Goal: Information Seeking & Learning: Find specific fact

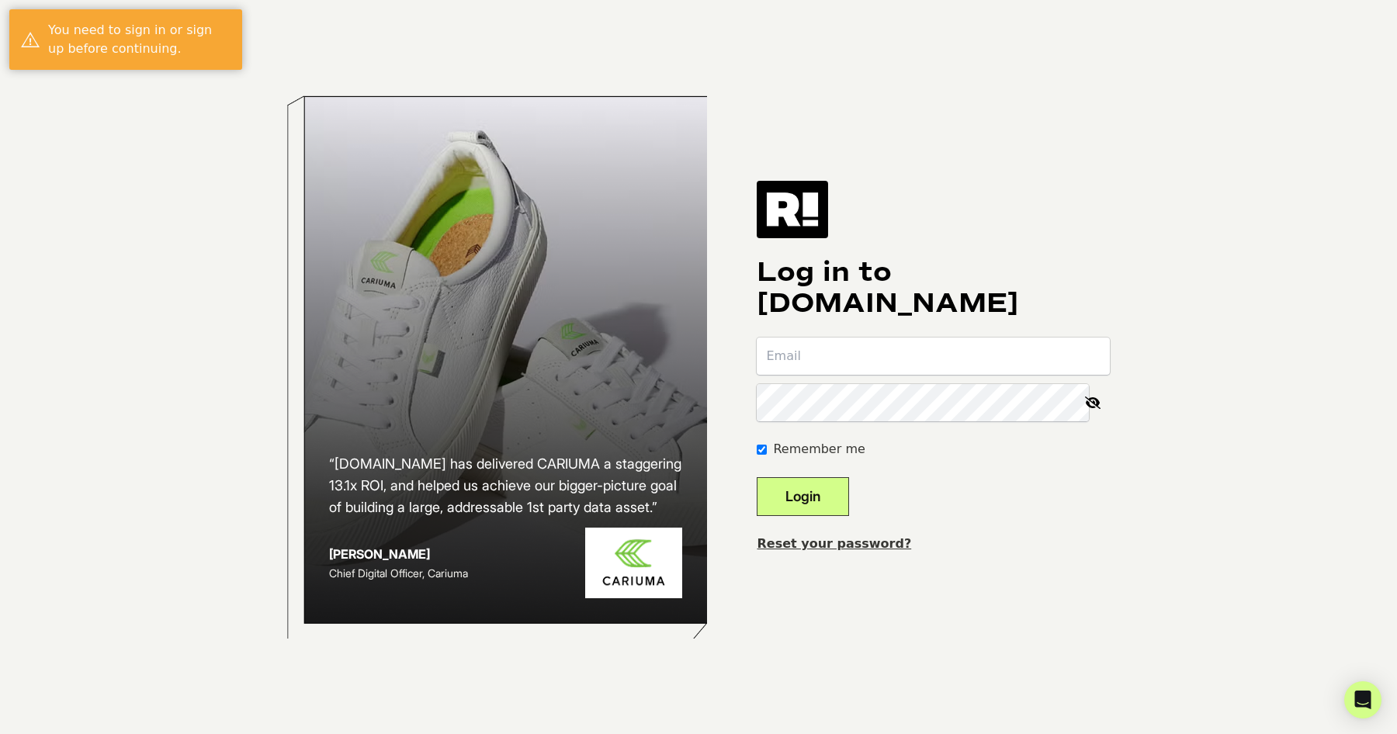
click at [0, 734] on com-1password-button at bounding box center [0, 734] width 0 height 0
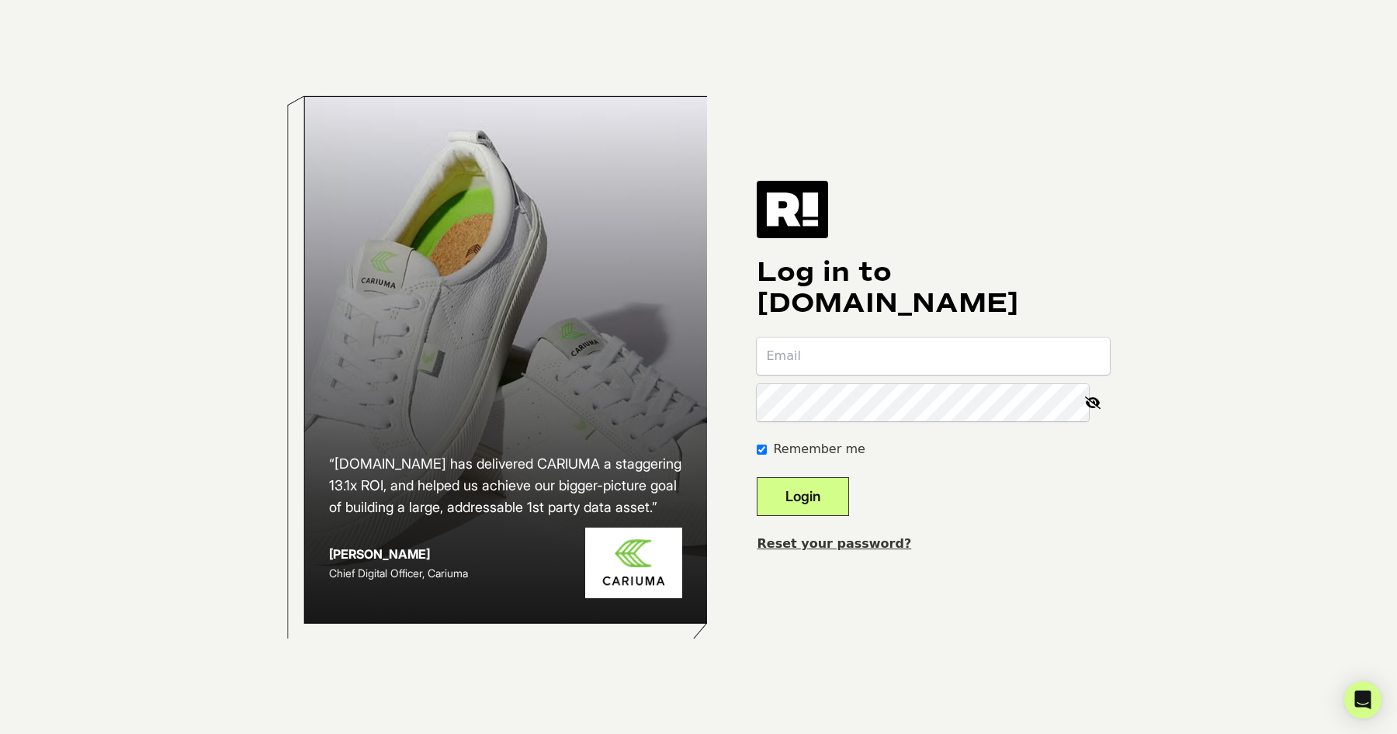
type input "[EMAIL_ADDRESS][DOMAIN_NAME]"
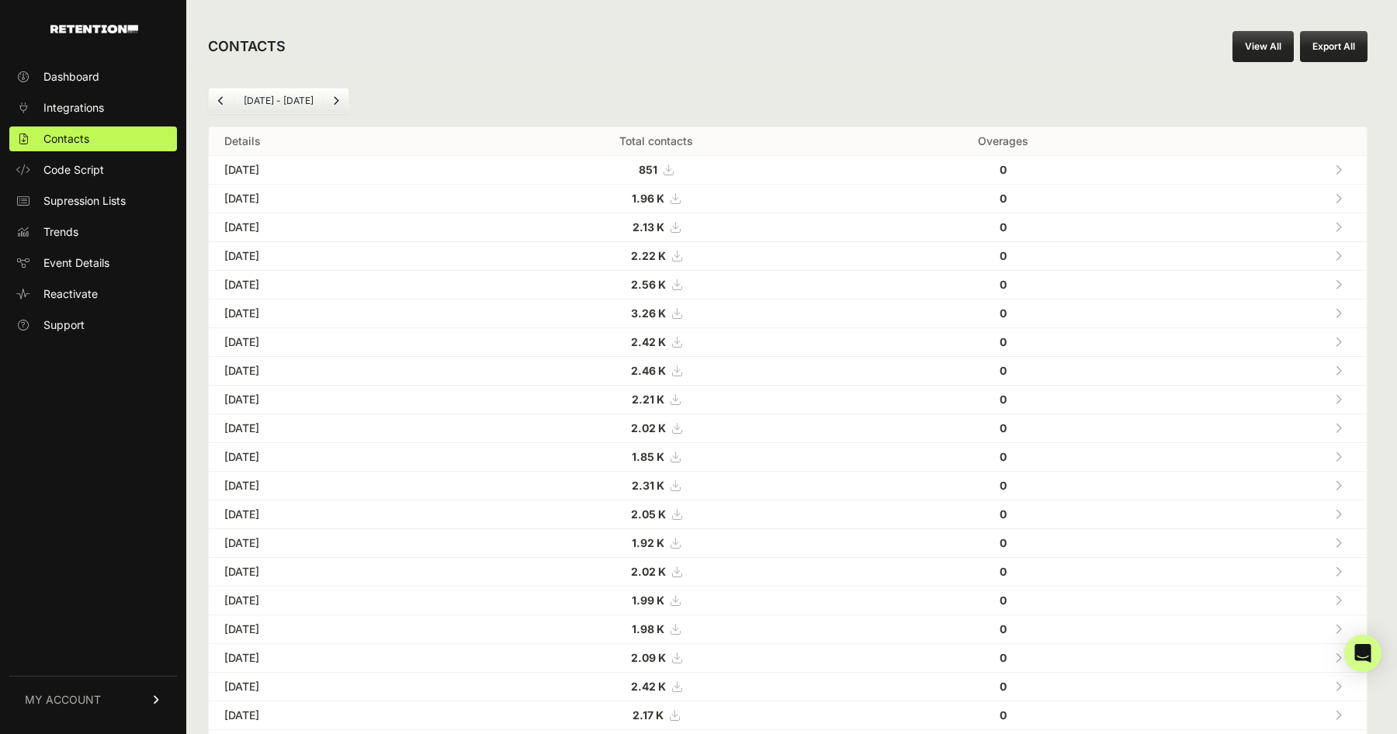
click at [1262, 37] on link "View All" at bounding box center [1263, 46] width 61 height 31
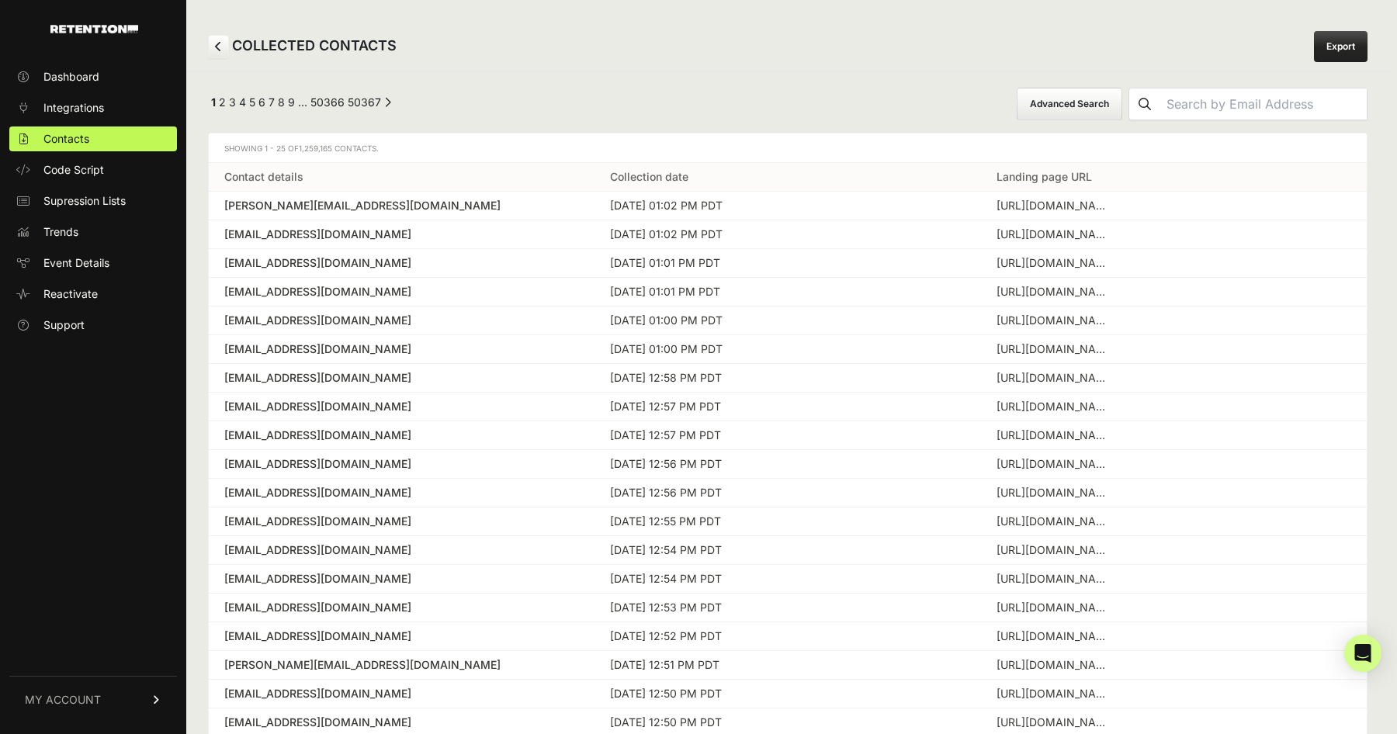
click at [538, 148] on div "Showing 1 - 25 of 1,259,165 Contacts." at bounding box center [788, 149] width 1158 height 30
click at [1269, 101] on input "text" at bounding box center [1264, 104] width 207 height 31
click at [1130, 89] on button "submit" at bounding box center [1145, 104] width 31 height 31
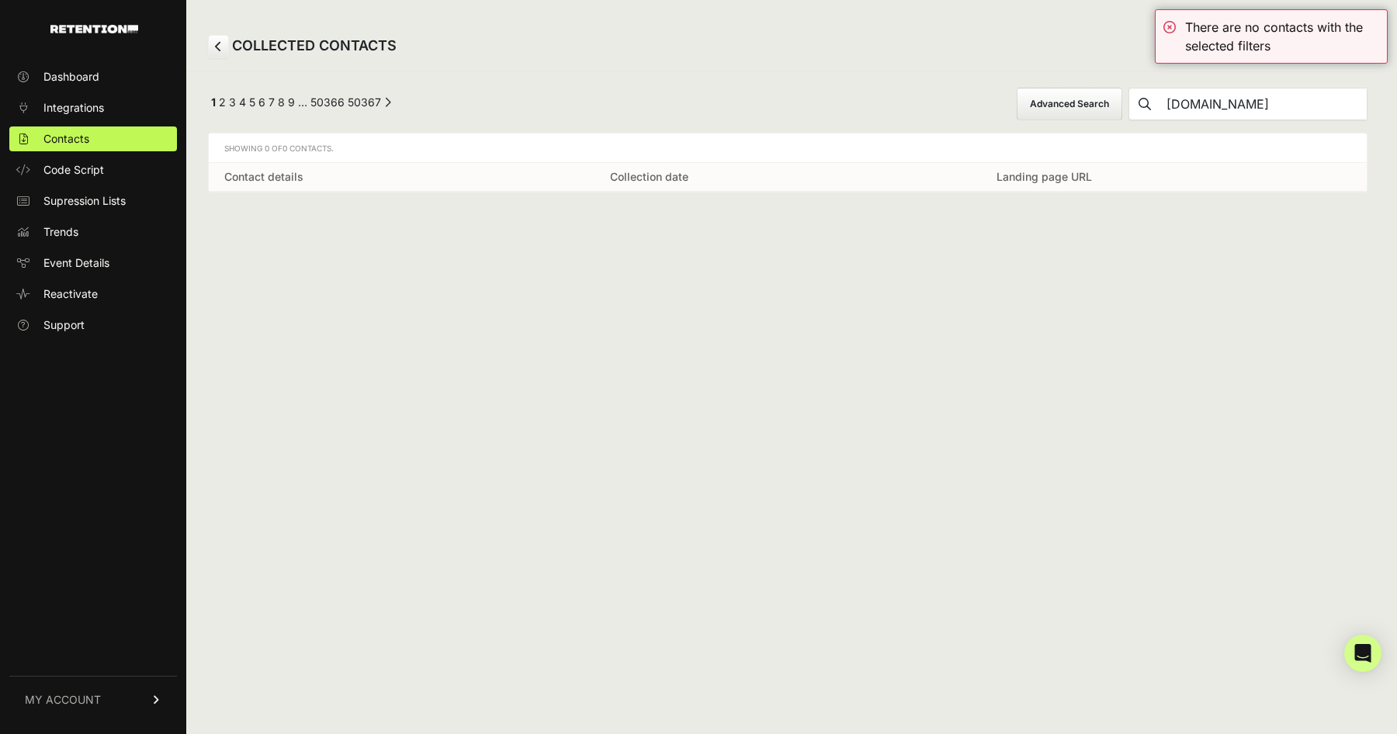
click at [1099, 108] on button "Advanced Search" at bounding box center [1070, 104] width 106 height 33
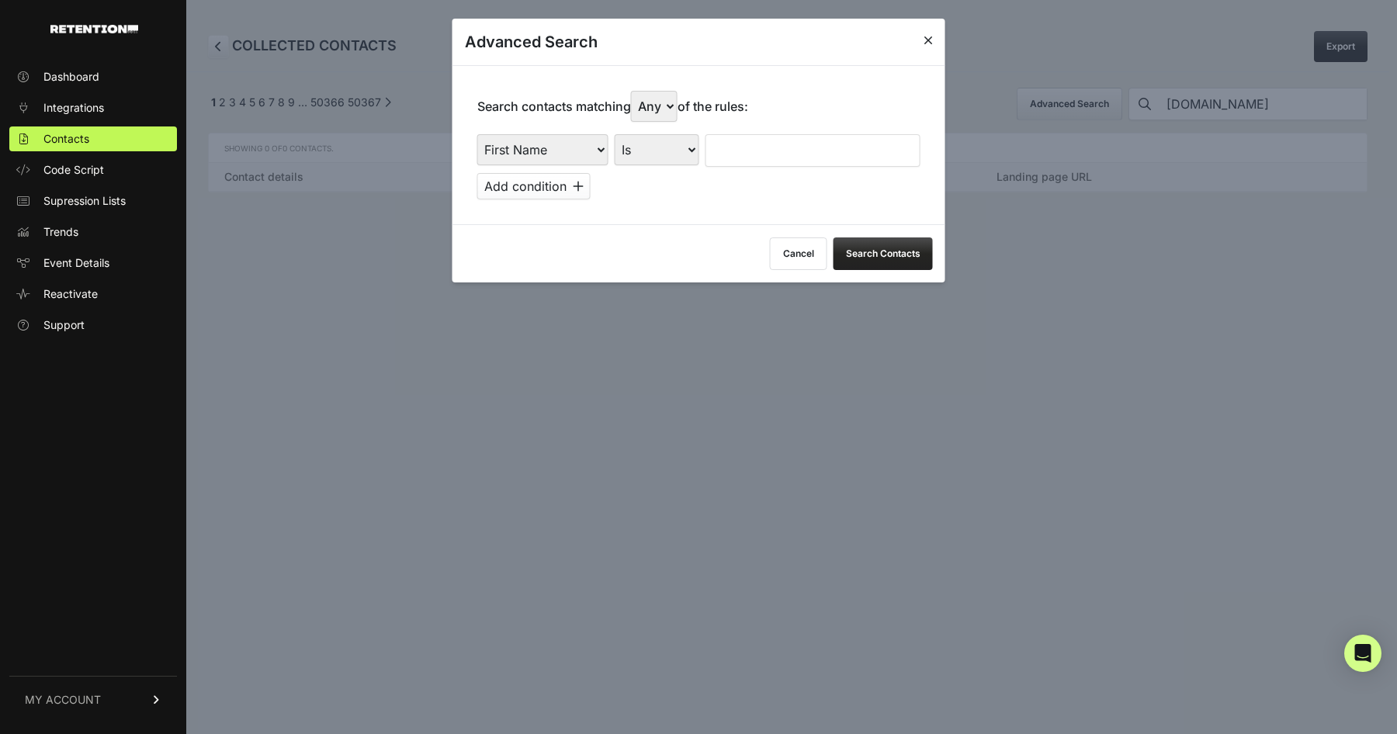
click at [520, 146] on select "First Name Last Name State City Email Email Domain Landing Domain Landing Page …" at bounding box center [542, 149] width 131 height 31
click at [1261, 108] on div at bounding box center [698, 367] width 1397 height 734
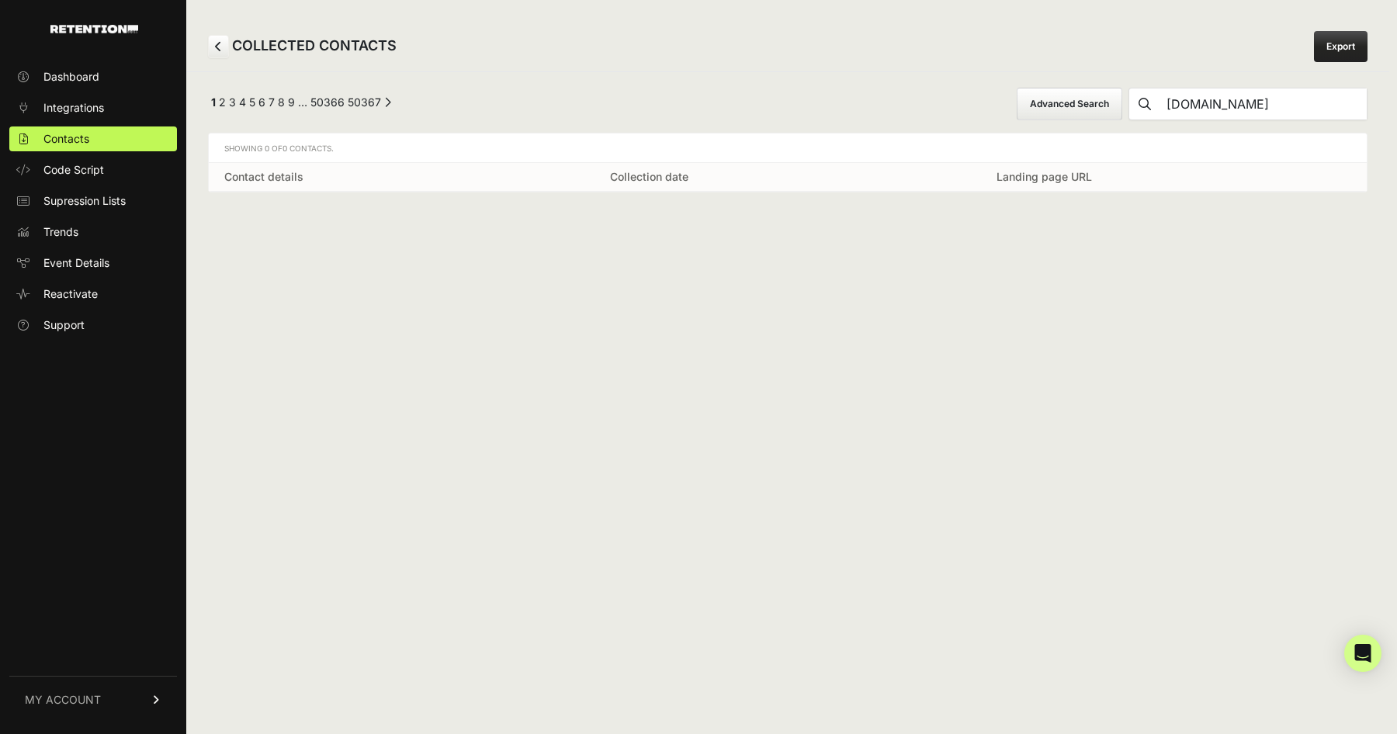
click at [1261, 108] on input "[DOMAIN_NAME]" at bounding box center [1264, 104] width 207 height 31
type input "nadex"
click at [1130, 89] on button "submit" at bounding box center [1145, 104] width 31 height 31
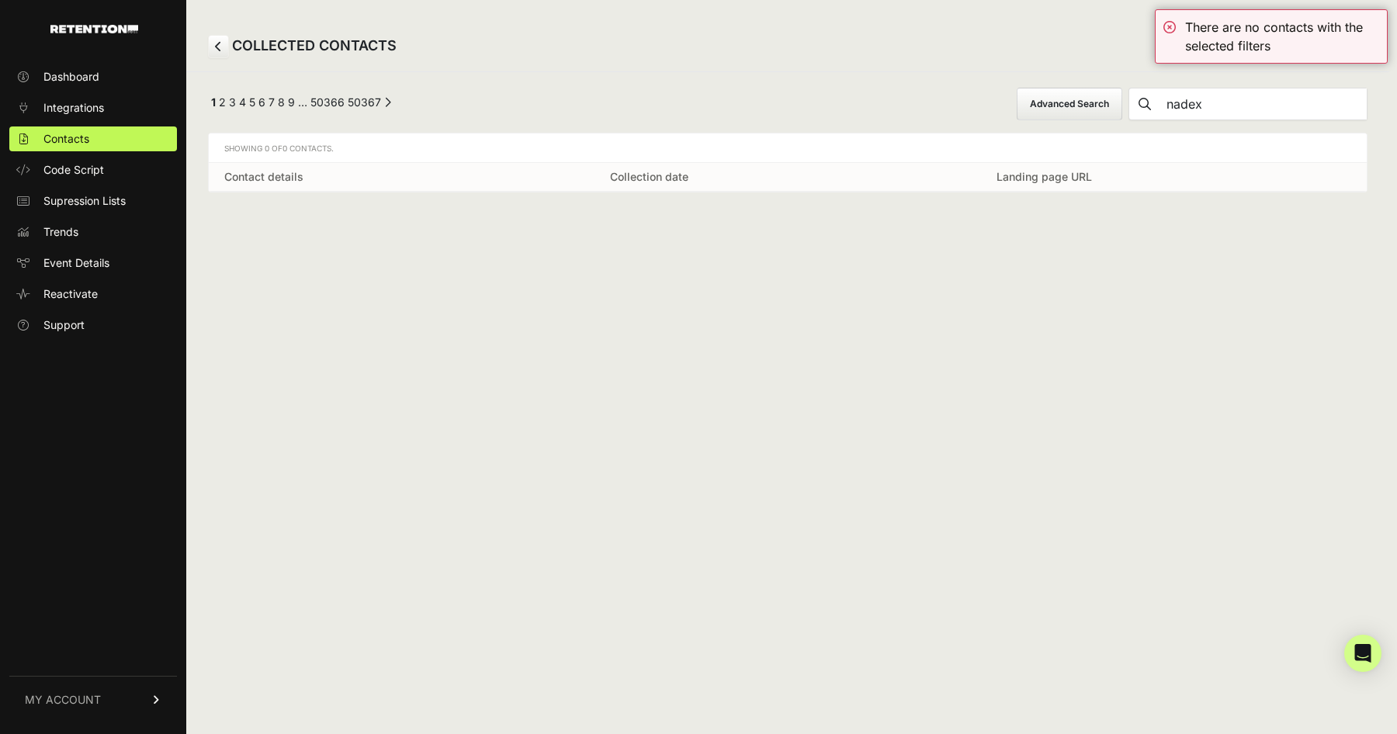
click at [1123, 105] on button "Advanced Search" at bounding box center [1070, 104] width 106 height 33
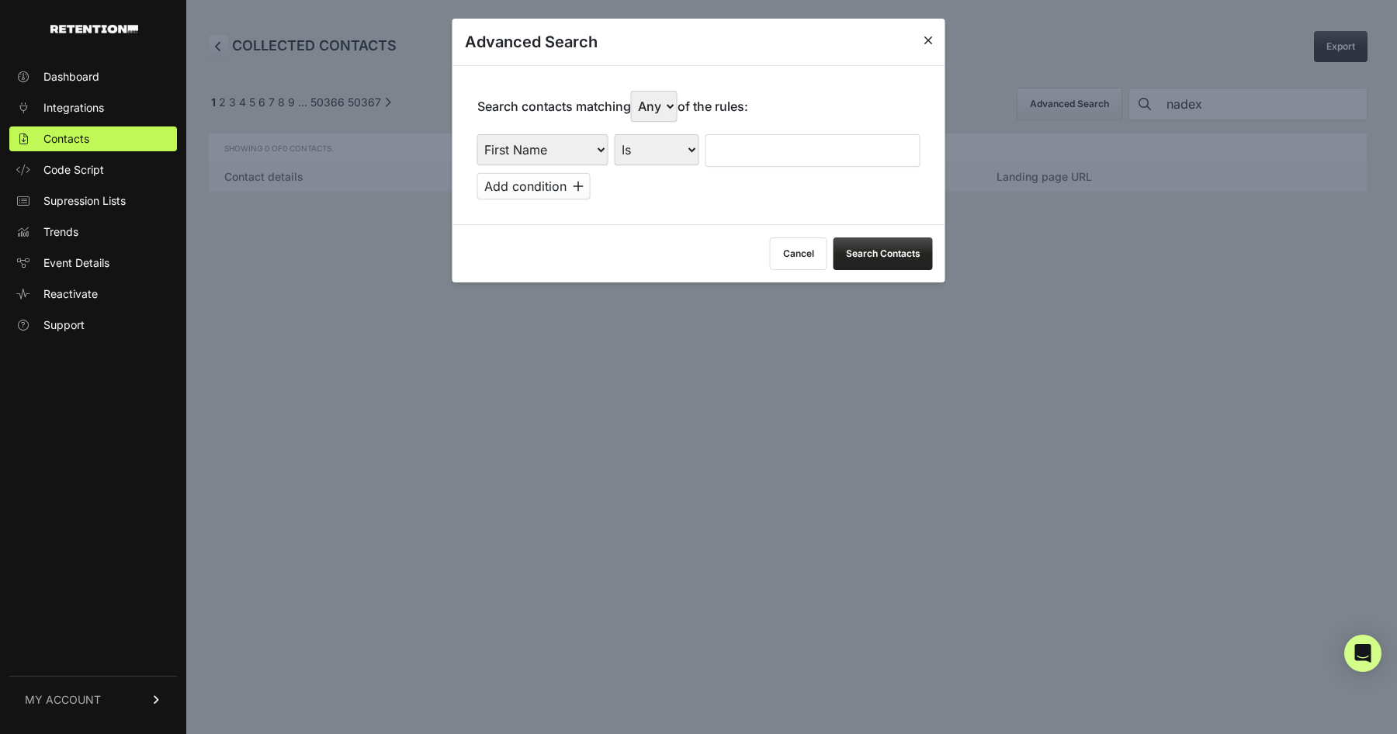
click at [540, 161] on select "First Name Last Name State City Email Email Domain Landing Domain Landing Page …" at bounding box center [542, 149] width 131 height 31
select select "email_domain"
click at [477, 134] on select "First Name Last Name State City Email Email Domain Landing Domain Landing Page …" at bounding box center [542, 149] width 131 height 31
click at [660, 151] on select "Is Is not Contains Starts with" at bounding box center [657, 149] width 85 height 31
select select "contains"
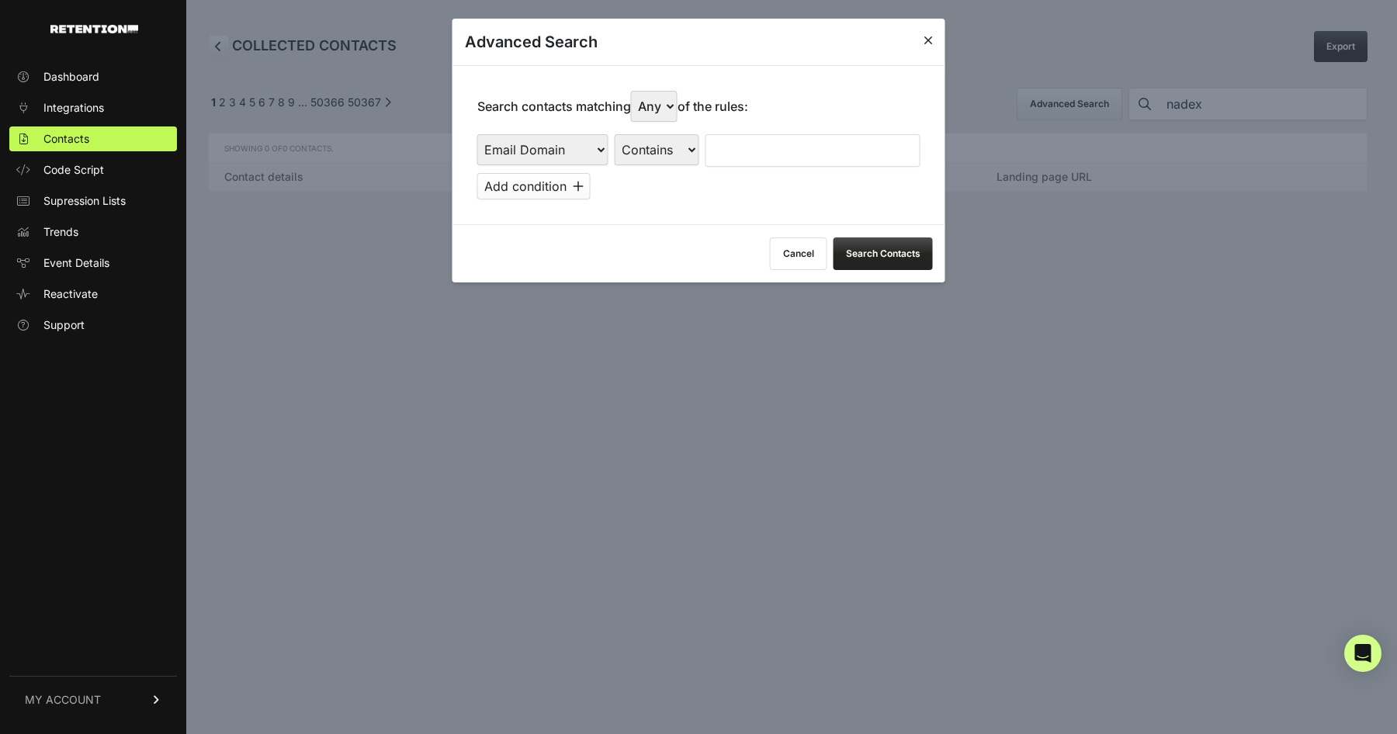
click at [615, 134] on select "Is Is not Contains Starts with" at bounding box center [657, 149] width 85 height 31
click at [730, 148] on input "text" at bounding box center [813, 150] width 215 height 33
type input "nadex"
click at [894, 283] on div at bounding box center [698, 367] width 1397 height 734
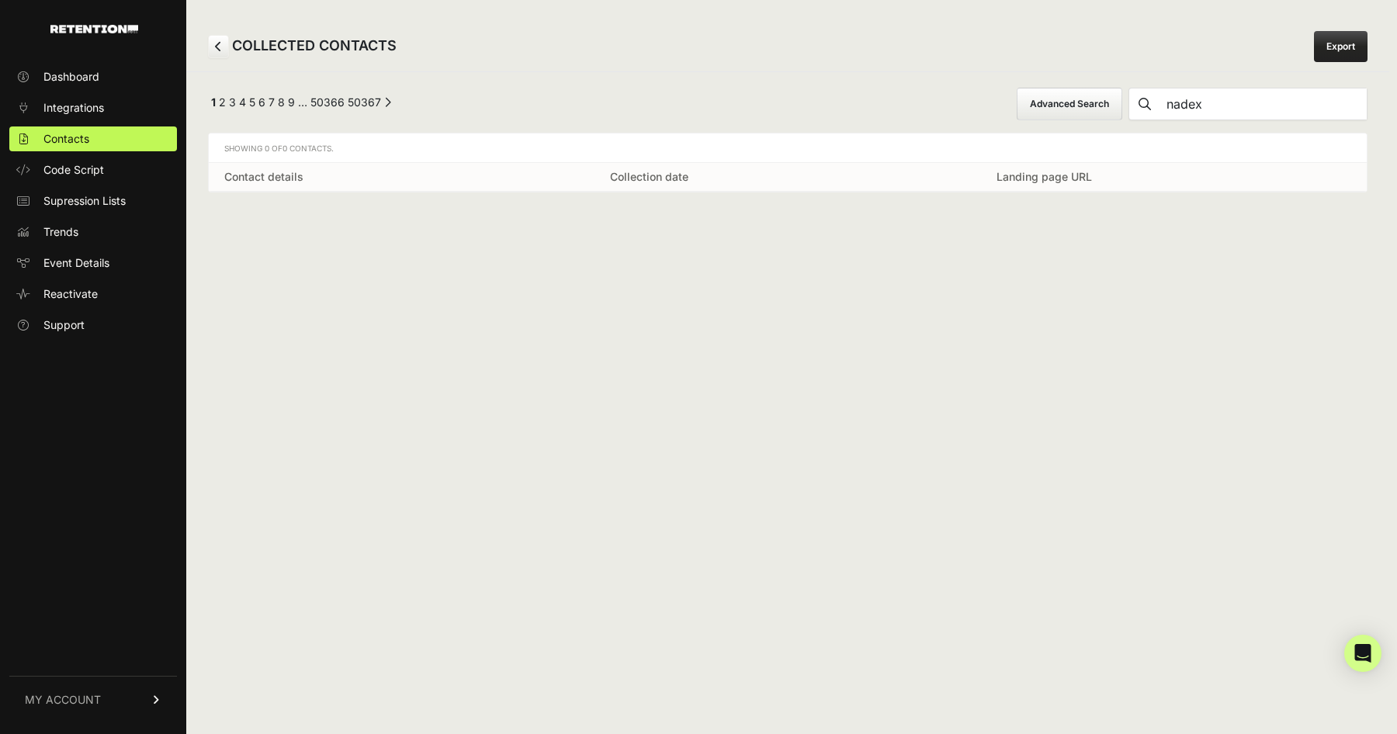
click at [894, 262] on div "COLLECTED CONTACTS Export ← Previous 1 2 3 4 5 6 7 8 9 … 50366 50367 Next → Adv…" at bounding box center [787, 367] width 1203 height 734
click at [1096, 100] on button "Advanced Search" at bounding box center [1070, 104] width 106 height 33
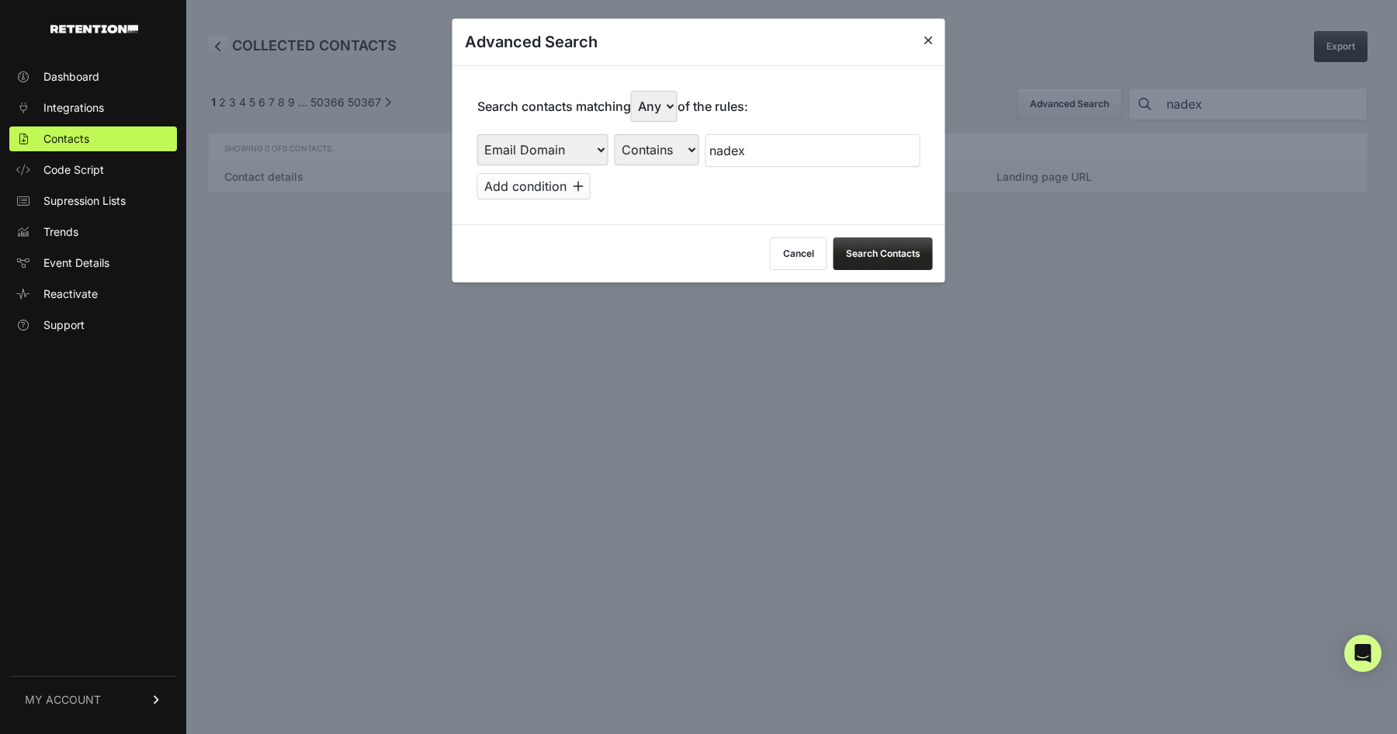
click at [891, 247] on button "Search Contacts" at bounding box center [883, 254] width 99 height 33
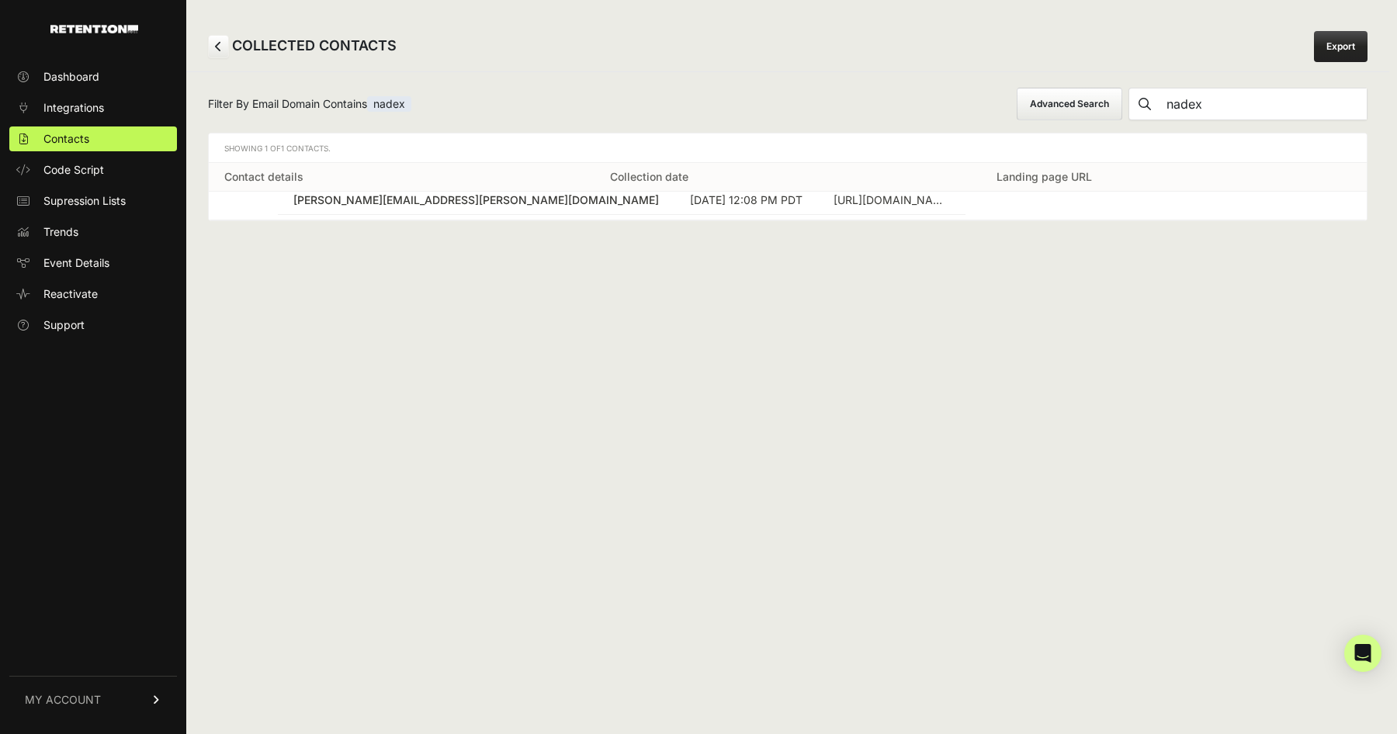
drag, startPoint x: 371, startPoint y: 206, endPoint x: 443, endPoint y: 197, distance: 72.7
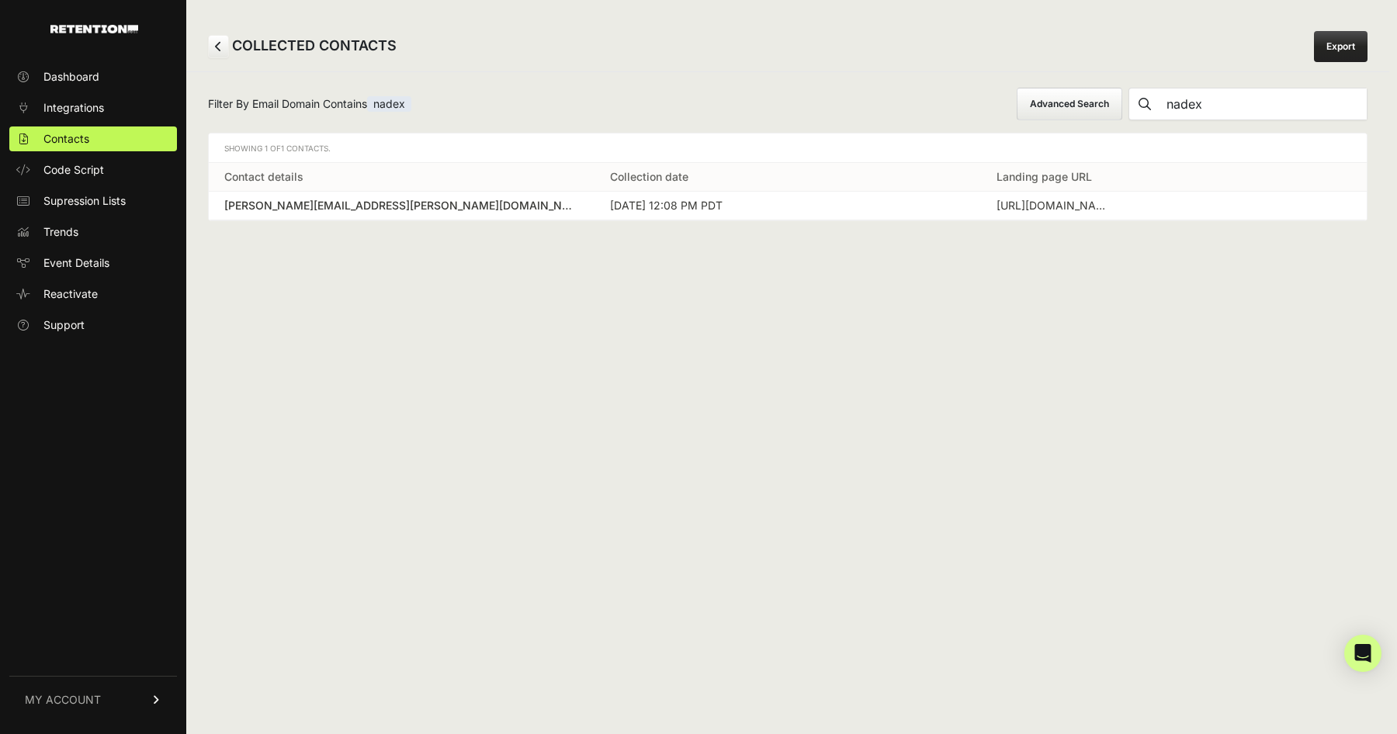
click at [450, 207] on div "[PERSON_NAME][EMAIL_ADDRESS][PERSON_NAME][DOMAIN_NAME]" at bounding box center [401, 206] width 355 height 16
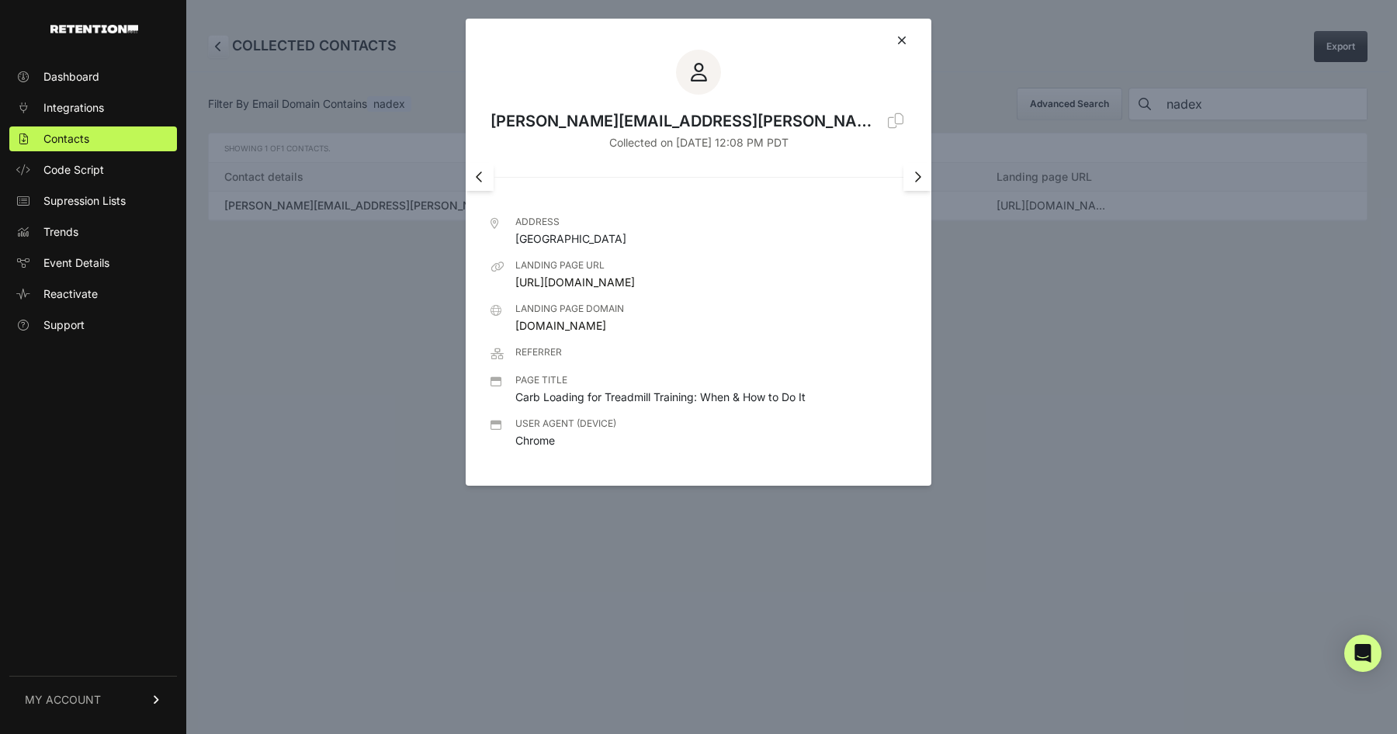
click at [888, 126] on icon at bounding box center [896, 121] width 16 height 16
click at [899, 44] on icon at bounding box center [901, 40] width 9 height 12
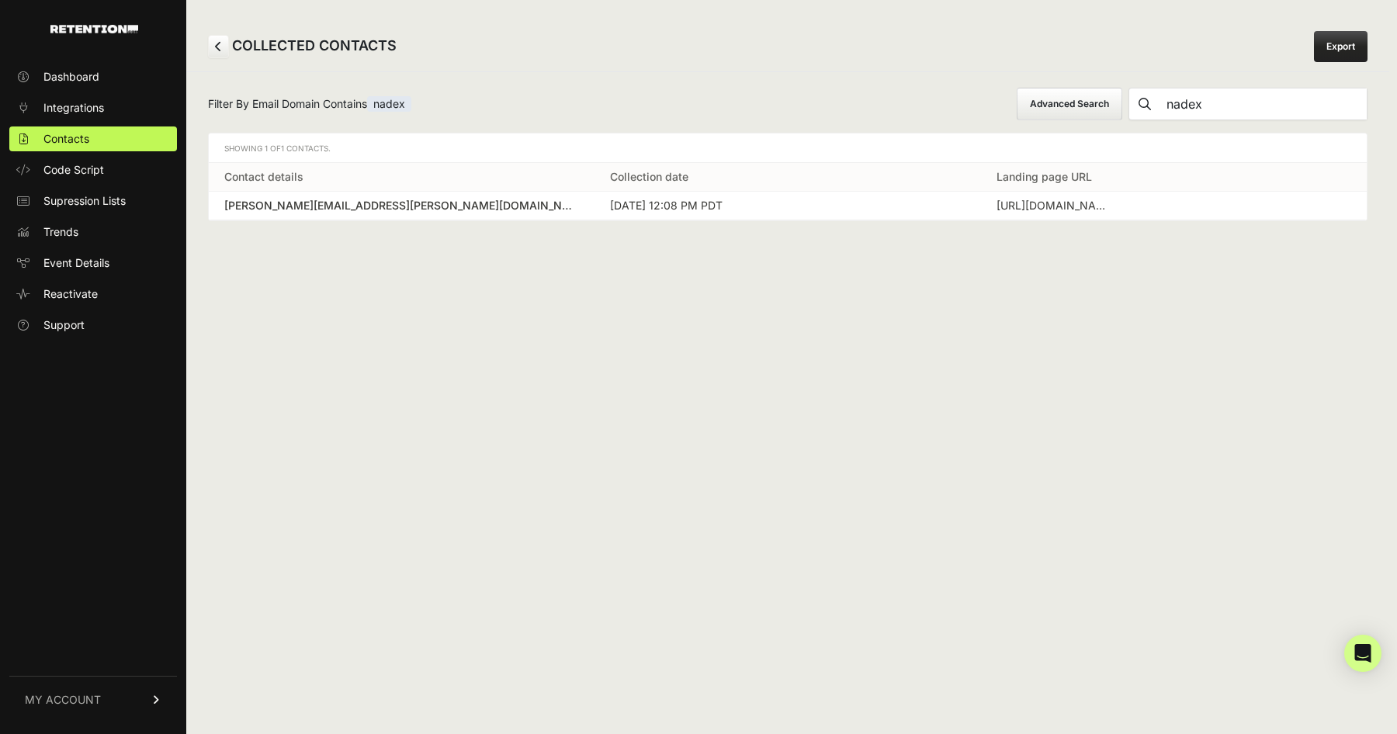
click at [1123, 102] on button "Advanced Search" at bounding box center [1070, 104] width 106 height 33
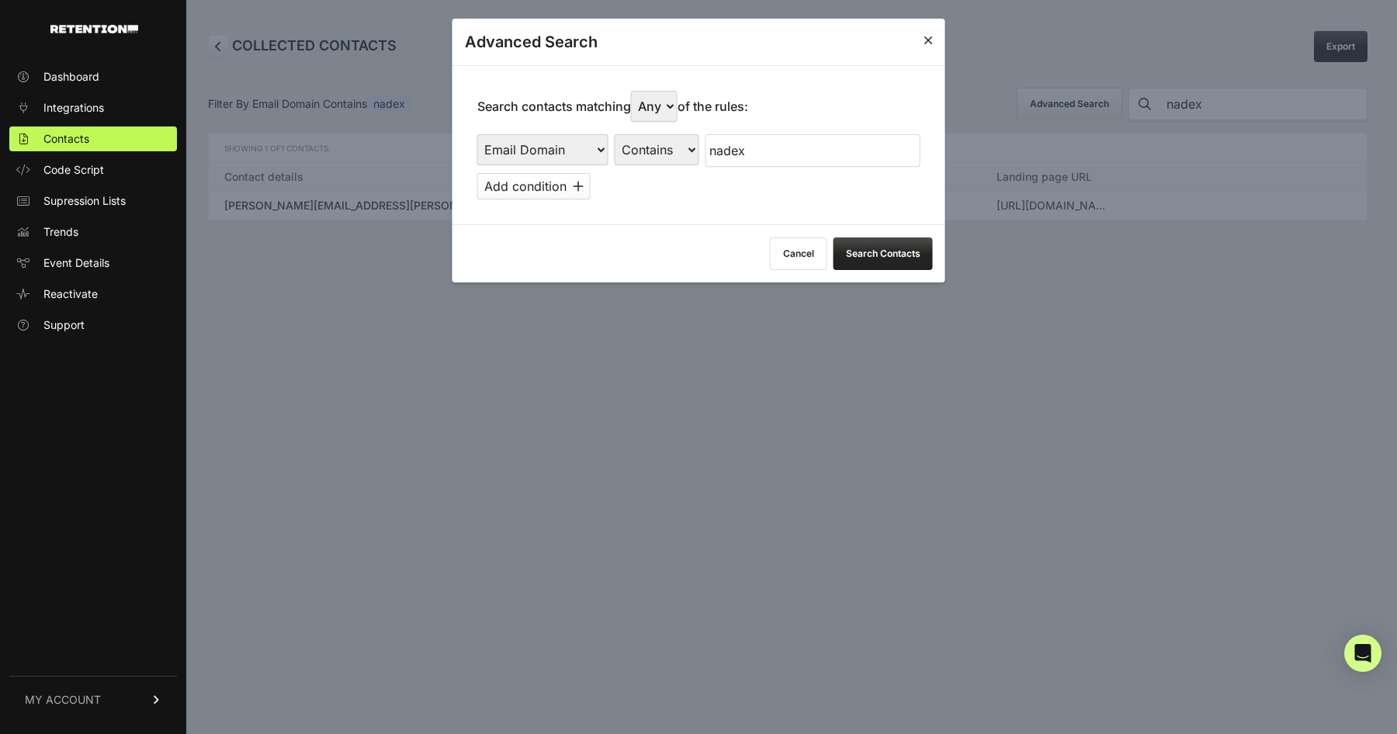
click at [648, 157] on select "Is Is not Contains Starts with" at bounding box center [657, 149] width 85 height 31
select select "starts_with"
click at [615, 134] on select "Is Is not Contains Starts with" at bounding box center [657, 149] width 85 height 31
click at [876, 263] on button "Search Contacts" at bounding box center [883, 254] width 99 height 33
